Goal: Transaction & Acquisition: Purchase product/service

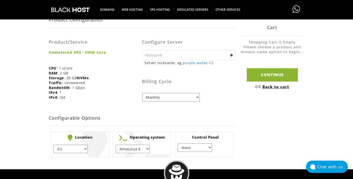
scroll to position [108, 0]
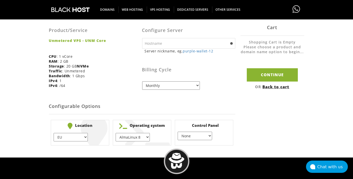
click at [54, 133] on select "EU } [GEOGRAPHIC_DATA] } [GEOGRAPHIC_DATA] } [GEOGRAPHIC_DATA] } [GEOGRAPHIC_DA…" at bounding box center [71, 137] width 34 height 8
click at [33, 103] on div "Product Configuration The product/service you have chosen has the following con…" at bounding box center [176, 53] width 353 height 187
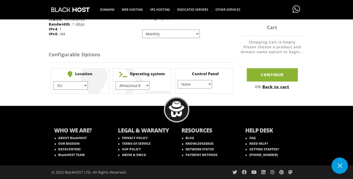
click at [309, 156] on div "WHO WE ARE? ABOUT BlackHOST OUR MISSION DATACENTERS BlackHOST TEAM LEGAL & WARA…" at bounding box center [176, 142] width 353 height 73
click at [339, 165] on button at bounding box center [340, 165] width 16 height 16
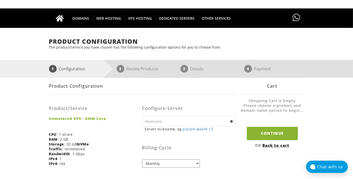
scroll to position [0, 0]
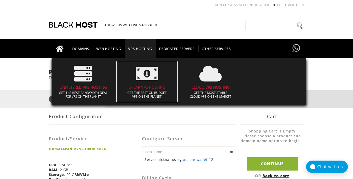
click at [153, 86] on h4 "CHEAP VPS HOSTING" at bounding box center [147, 87] width 56 height 4
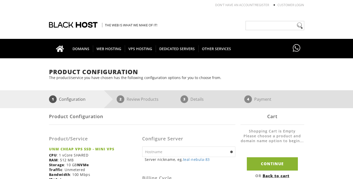
scroll to position [54, 0]
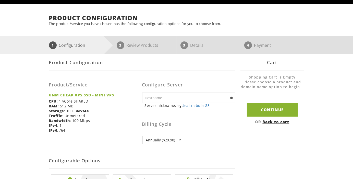
click at [170, 99] on input "text" at bounding box center [188, 98] width 93 height 10
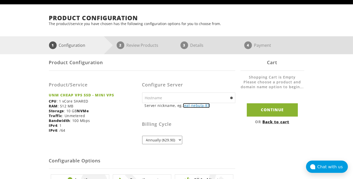
click at [189, 107] on link "teal-nebula-83" at bounding box center [196, 105] width 27 height 5
type input "teal-nebula-83"
drag, startPoint x: 163, startPoint y: 100, endPoint x: 137, endPoint y: 101, distance: 25.8
click at [142, 101] on input "teal-nebula-83" at bounding box center [188, 98] width 93 height 10
click at [121, 146] on form "Product Configuration Product/Service UNM CHEAP VPS SSD - MINI VPS CPU : 1 vCor…" at bounding box center [142, 127] width 187 height 147
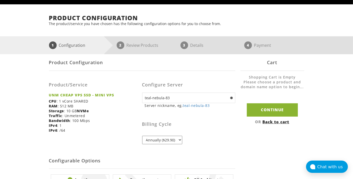
click at [142, 136] on select "Annually ($29.90)" at bounding box center [162, 140] width 40 height 8
click at [227, 147] on div "Configure Server teal-nebula-83 Server nickname, eg. teal-nebula-83 ns1 eg. ns1…" at bounding box center [188, 111] width 93 height 73
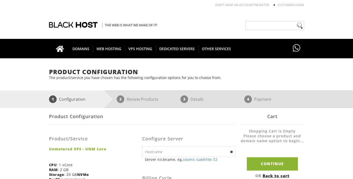
scroll to position [81, 0]
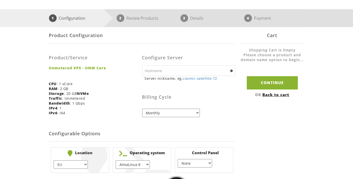
click at [142, 109] on select "Monthly Quarterly (Save: ~5%) Semi-Annually (Save: ~10%) Annually (Save: ~15%) …" at bounding box center [171, 113] width 58 height 8
click at [171, 111] on select "Monthly Quarterly (Save: ~5%) Semi-Annually (Save: ~10%) Annually (Save: ~15%) …" at bounding box center [171, 113] width 58 height 8
click at [233, 107] on div "Billing Cycle Monthly Quarterly (Save: ~5%) Semi-Annually (Save: ~10%) Annually…" at bounding box center [188, 101] width 93 height 32
click at [172, 75] on input "text" at bounding box center [188, 70] width 93 height 10
paste input "teal-nebula-83"
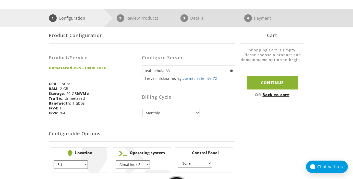
type input "teal-nebula-83"
click at [234, 107] on div "Billing Cycle Monthly Quarterly (Save: ~5%) Semi-Annually (Save: ~10%) Annually…" at bounding box center [188, 101] width 93 height 32
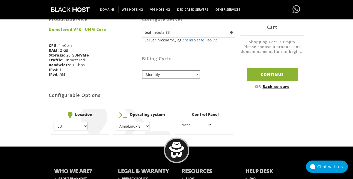
scroll to position [135, 0]
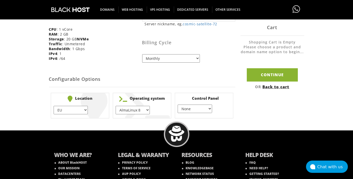
click at [54, 106] on select "EU } USA } London } Amsterdam } Vienna } Chicago }" at bounding box center [71, 110] width 34 height 8
click option "EU" at bounding box center [0, 0] width 0 height 0
click at [40, 111] on div "Product Configuration The product/service you have chosen has the following con…" at bounding box center [176, 26] width 353 height 187
click at [116, 106] on select "AlmaLinux 8 } AlmaLinux 9 } AlmaLinux 10 } Rocky Linux 8 } Rocky Linux 9 } Cent…" at bounding box center [133, 110] width 34 height 8
click at [28, 80] on div "Product Configuration The product/service you have chosen has the following con…" at bounding box center [176, 26] width 353 height 187
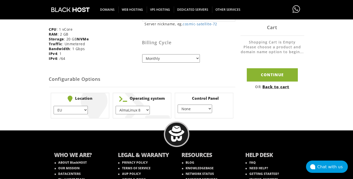
click at [116, 106] on select "AlmaLinux 8 } AlmaLinux 9 } AlmaLinux 10 } Rocky Linux 8 } Rocky Linux 9 } Cent…" at bounding box center [133, 110] width 34 height 8
click option "Alpine Linux 3.13.x" at bounding box center [0, 0] width 0 height 0
click at [116, 106] on select "AlmaLinux 8 } AlmaLinux 9 } AlmaLinux 10 } Rocky Linux 8 } Rocky Linux 9 } Cent…" at bounding box center [133, 110] width 34 height 8
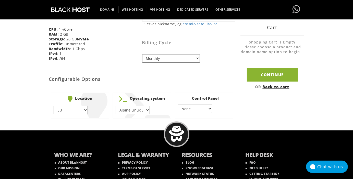
select select "1227"
click option "AlmaLinux 10" at bounding box center [0, 0] width 0 height 0
click at [116, 106] on select "AlmaLinux 8 } AlmaLinux 9 } AlmaLinux 10 } Rocky Linux 8 } Rocky Linux 9 } Cent…" at bounding box center [133, 110] width 34 height 8
click at [28, 100] on div "Product Configuration The product/service you have chosen has the following con…" at bounding box center [176, 26] width 353 height 187
click at [178, 105] on select "None } Virtualmin } Cpanel } DirectAdmin }" at bounding box center [195, 109] width 34 height 8
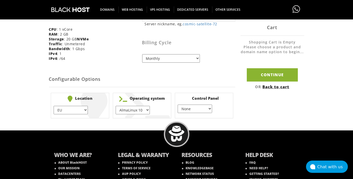
click at [253, 106] on div "Product Configuration Product/Service Unmetered VPS - UNM Core CPU : 1 vCore RA…" at bounding box center [177, 46] width 256 height 147
click at [256, 109] on div "Product Configuration Product/Service Unmetered VPS - UNM Core CPU : 1 vCore RA…" at bounding box center [177, 46] width 256 height 147
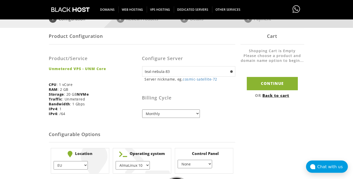
scroll to position [81, 0]
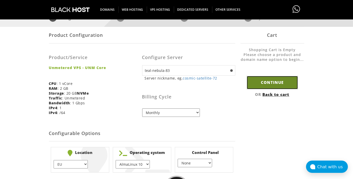
click at [274, 86] on input "Continue" at bounding box center [272, 82] width 51 height 13
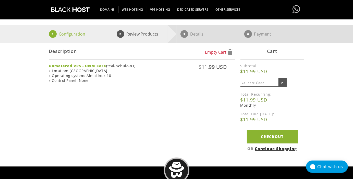
scroll to position [54, 0]
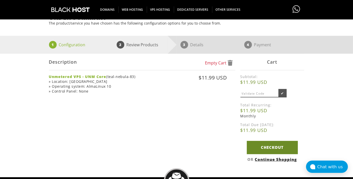
click at [275, 147] on link "Checkout" at bounding box center [272, 147] width 51 height 13
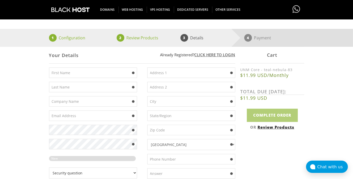
scroll to position [54, 0]
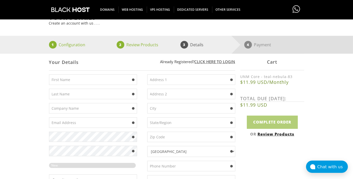
click at [75, 80] on input "text" at bounding box center [93, 79] width 88 height 10
type input "Gn"
click at [72, 92] on input "text" at bounding box center [93, 94] width 88 height 10
type input "GN"
click at [133, 109] on span at bounding box center [133, 108] width 3 height 3
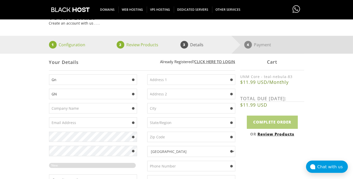
click at [35, 107] on div "Your Details Create an account with us . . . 1 Configuration 2 Review Products …" at bounding box center [176, 164] width 353 height 301
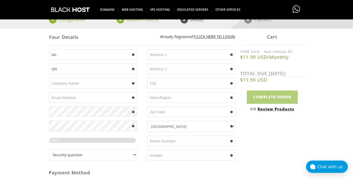
scroll to position [108, 0]
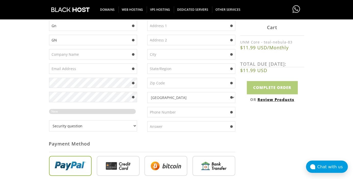
click at [49, 120] on select "Security question What's your favorite color? What is the first name of the per…" at bounding box center [93, 125] width 88 height 11
select select "6"
click option "Who are you?" at bounding box center [0, 0] width 0 height 0
click at [166, 124] on input "text" at bounding box center [191, 126] width 88 height 10
type input "Gn"
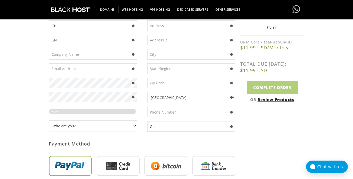
click at [16, 107] on div "Your Details Create an account with us . . . 1 Configuration 2 Review Products …" at bounding box center [176, 110] width 353 height 301
click at [84, 56] on input "text" at bounding box center [93, 54] width 88 height 10
type input "GNGN"
click at [97, 71] on input "text" at bounding box center [93, 68] width 88 height 10
type input "wddtd@proton.me"
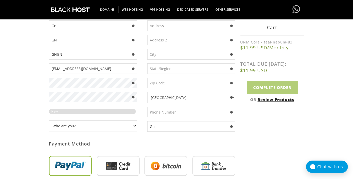
click at [29, 86] on div "Your Details Create an account with us . . . 1 Configuration 2 Review Products …" at bounding box center [176, 110] width 353 height 301
click at [32, 103] on div "Your Details Create an account with us . . . 1 Configuration 2 Review Products …" at bounding box center [176, 110] width 353 height 301
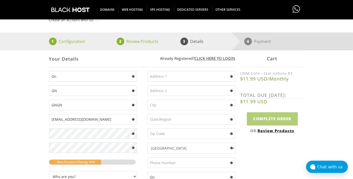
scroll to position [54, 0]
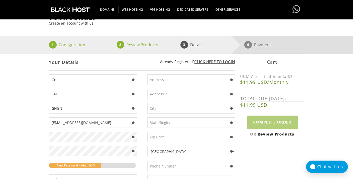
click at [174, 81] on input "text" at bounding box center [191, 79] width 88 height 10
click at [165, 110] on input "text" at bounding box center [191, 108] width 88 height 10
type input "New York"
click at [175, 124] on input "text" at bounding box center [191, 122] width 88 height 10
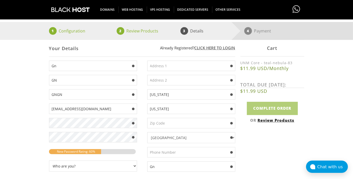
scroll to position [108, 0]
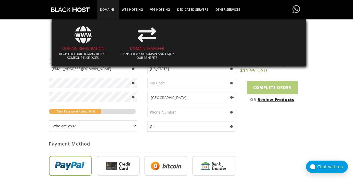
type input "New York"
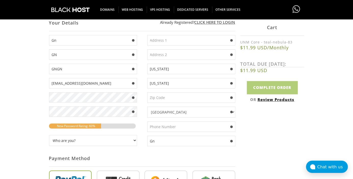
scroll to position [81, 0]
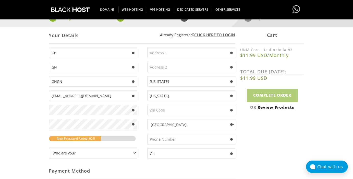
click at [163, 113] on input "text" at bounding box center [191, 110] width 88 height 10
type input "10014"
click at [162, 54] on input "text" at bounding box center [191, 53] width 88 height 10
type input "New York 88"
click at [286, 151] on div "Not Yet Registered? Click here to signup... Login Login Already Registered? Cli…" at bounding box center [177, 157] width 256 height 261
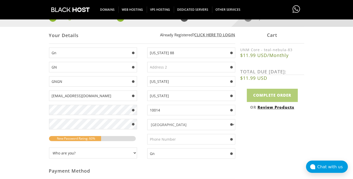
scroll to position [108, 0]
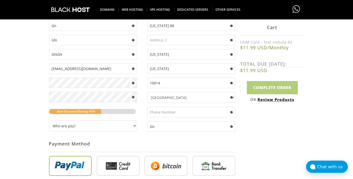
click at [167, 111] on input "text" at bounding box center [191, 112] width 88 height 10
type input "+14564526"
click at [268, 139] on div "Not Yet Registered? Click here to signup... Login Login Already Registered? Cli…" at bounding box center [177, 130] width 256 height 261
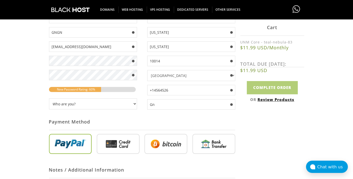
scroll to position [162, 0]
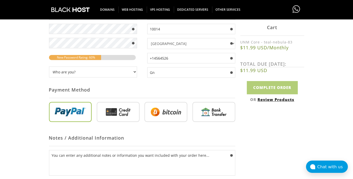
click at [169, 114] on input "radio" at bounding box center [166, 113] width 43 height 20
radio input "true"
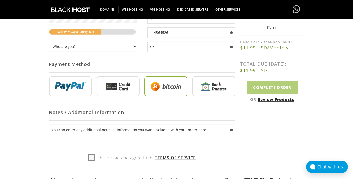
scroll to position [216, 0]
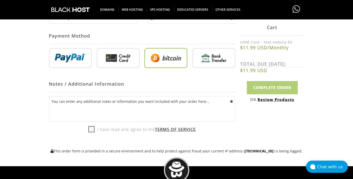
click at [89, 129] on label "I have read and agree to the Terms of Service" at bounding box center [142, 129] width 108 height 8
checkbox input "true"
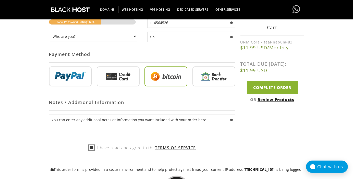
scroll to position [162, 0]
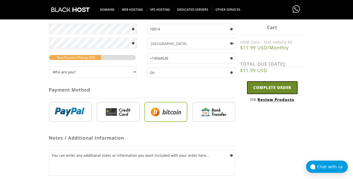
click at [281, 86] on input "Complete Order" at bounding box center [272, 87] width 51 height 13
type input "Please Wait..."
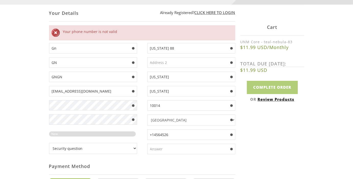
scroll to position [108, 0]
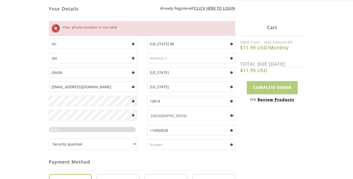
drag, startPoint x: 171, startPoint y: 130, endPoint x: 150, endPoint y: 128, distance: 21.1
click at [153, 128] on input "+14564526" at bounding box center [191, 130] width 88 height 10
type input "+"
click at [293, 142] on div "Not Yet Registered? Click here to signup... Login Login Already Registered? Cli…" at bounding box center [177, 139] width 256 height 279
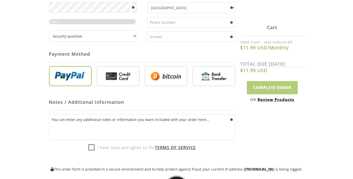
click at [91, 149] on label "I have read and agree to the Terms of Service" at bounding box center [142, 148] width 108 height 8
checkbox input "true"
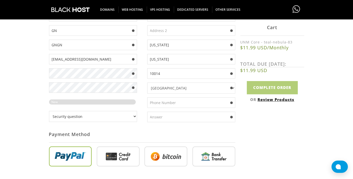
scroll to position [108, 0]
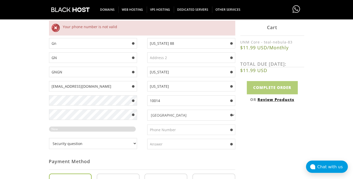
click at [49, 138] on select "Security question What's your favorite color? What is the first name of the per…" at bounding box center [93, 143] width 88 height 11
select select "6"
click option "Who are you?" at bounding box center [0, 0] width 0 height 0
click at [149, 141] on input "text" at bounding box center [191, 144] width 88 height 10
type input "gn"
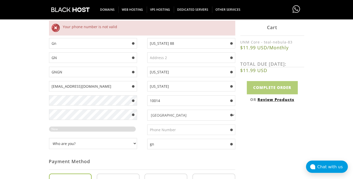
click at [323, 145] on div "Your Details Create an account with us . . . 1 Configuration 2 Review Products …" at bounding box center [176, 119] width 353 height 319
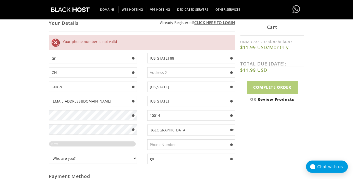
scroll to position [81, 0]
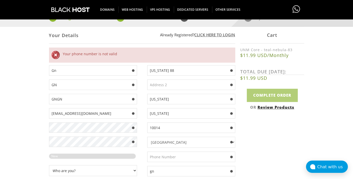
click at [166, 155] on input "text" at bounding box center [191, 157] width 88 height 10
paste input "00-1-212-555-0123"
type input "00-1-212-555-0123"
click at [278, 143] on div "Not Yet Registered? Click here to signup... Login Login Already Registered? Cli…" at bounding box center [177, 166] width 256 height 279
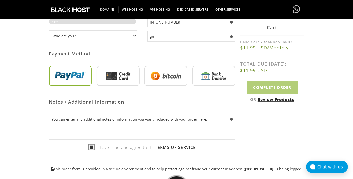
scroll to position [216, 0]
click at [90, 146] on label "I have read and agree to the Terms of Service" at bounding box center [142, 147] width 108 height 8
click at [177, 73] on input "radio" at bounding box center [166, 77] width 43 height 20
click at [89, 146] on label "I have read and agree to the Terms of Service" at bounding box center [142, 147] width 108 height 8
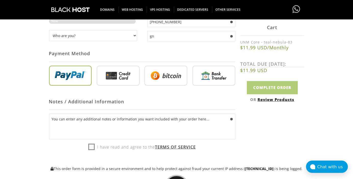
checkbox input "true"
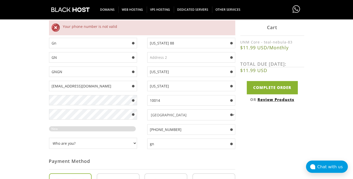
scroll to position [108, 0]
click at [276, 87] on input "Complete Order" at bounding box center [272, 87] width 51 height 13
type input "Please Wait..."
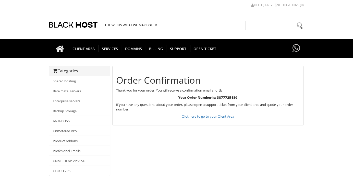
click at [182, 134] on div "Categories Shared hosting Bare metal servers Enterprise servers Backup Storage" at bounding box center [177, 151] width 256 height 170
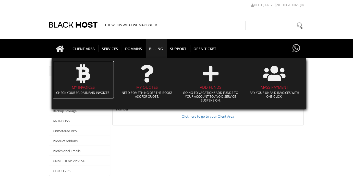
click at [83, 87] on h4 "My Invoices" at bounding box center [83, 87] width 56 height 4
